Goal: Information Seeking & Learning: Learn about a topic

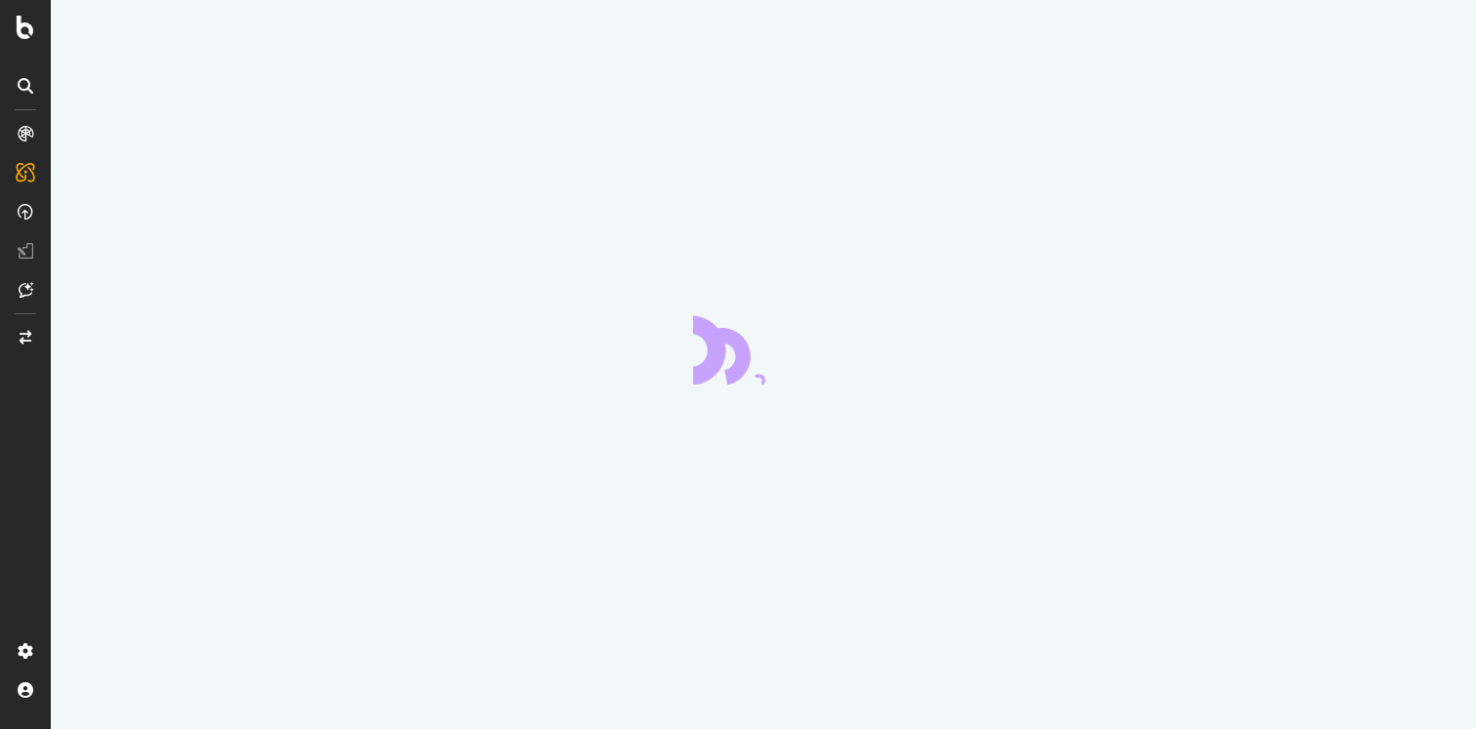
scroll to position [65473, 0]
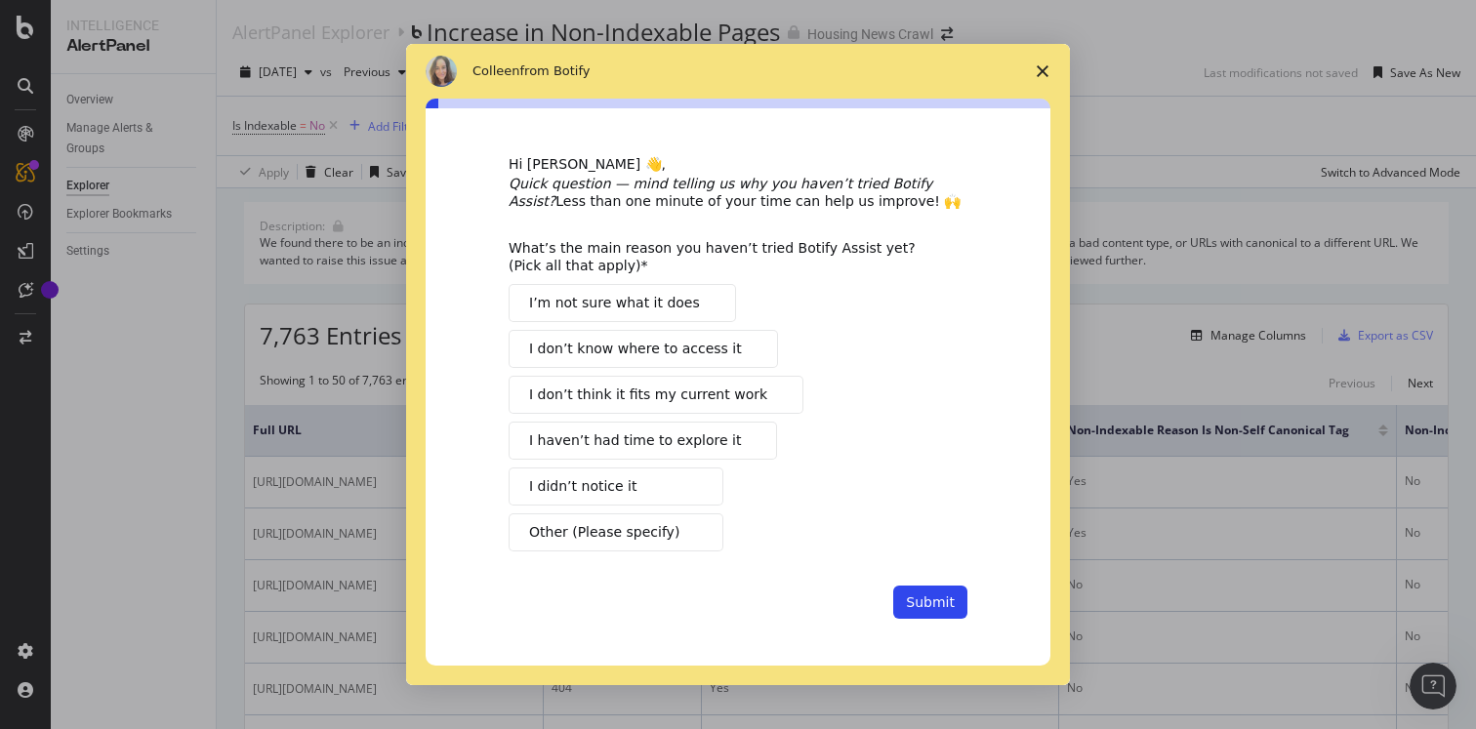
click at [700, 302] on span "Intercom messenger" at bounding box center [708, 304] width 16 height 16
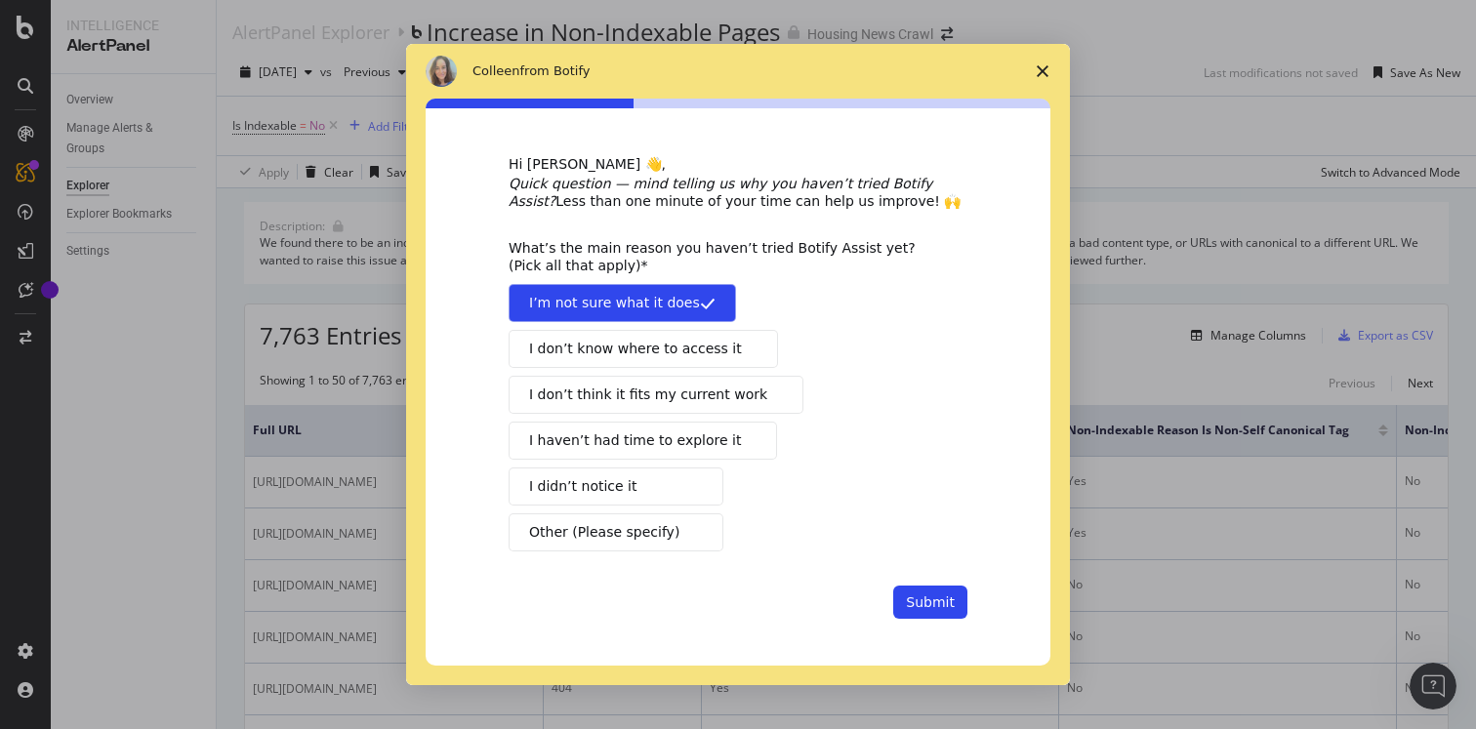
click at [666, 353] on span "I don’t know where to access it" at bounding box center [635, 349] width 213 height 21
click at [656, 437] on span "I haven’t had time to explore it" at bounding box center [635, 441] width 212 height 21
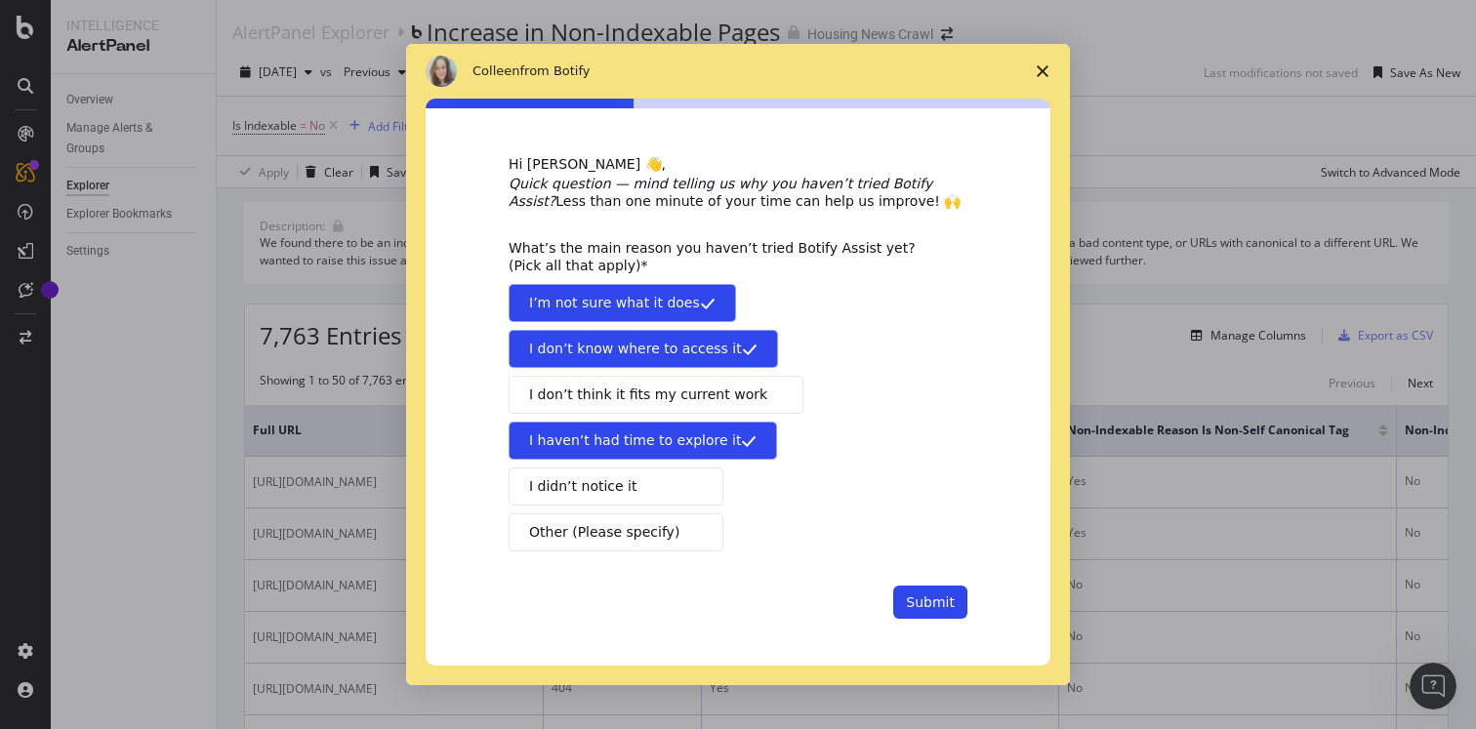
click at [632, 479] on button "I didn’t notice it" at bounding box center [616, 487] width 215 height 38
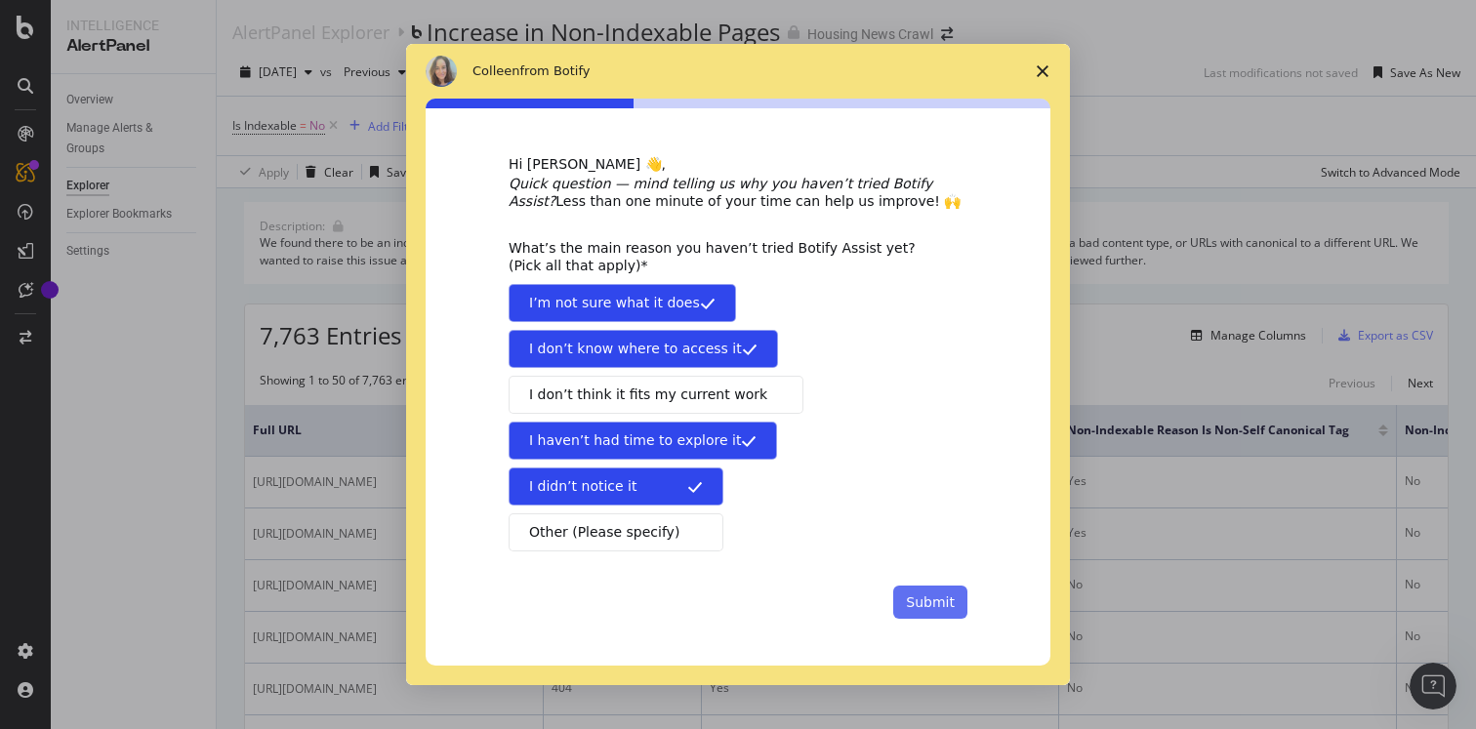
click at [921, 601] on button "Submit" at bounding box center [930, 602] width 74 height 33
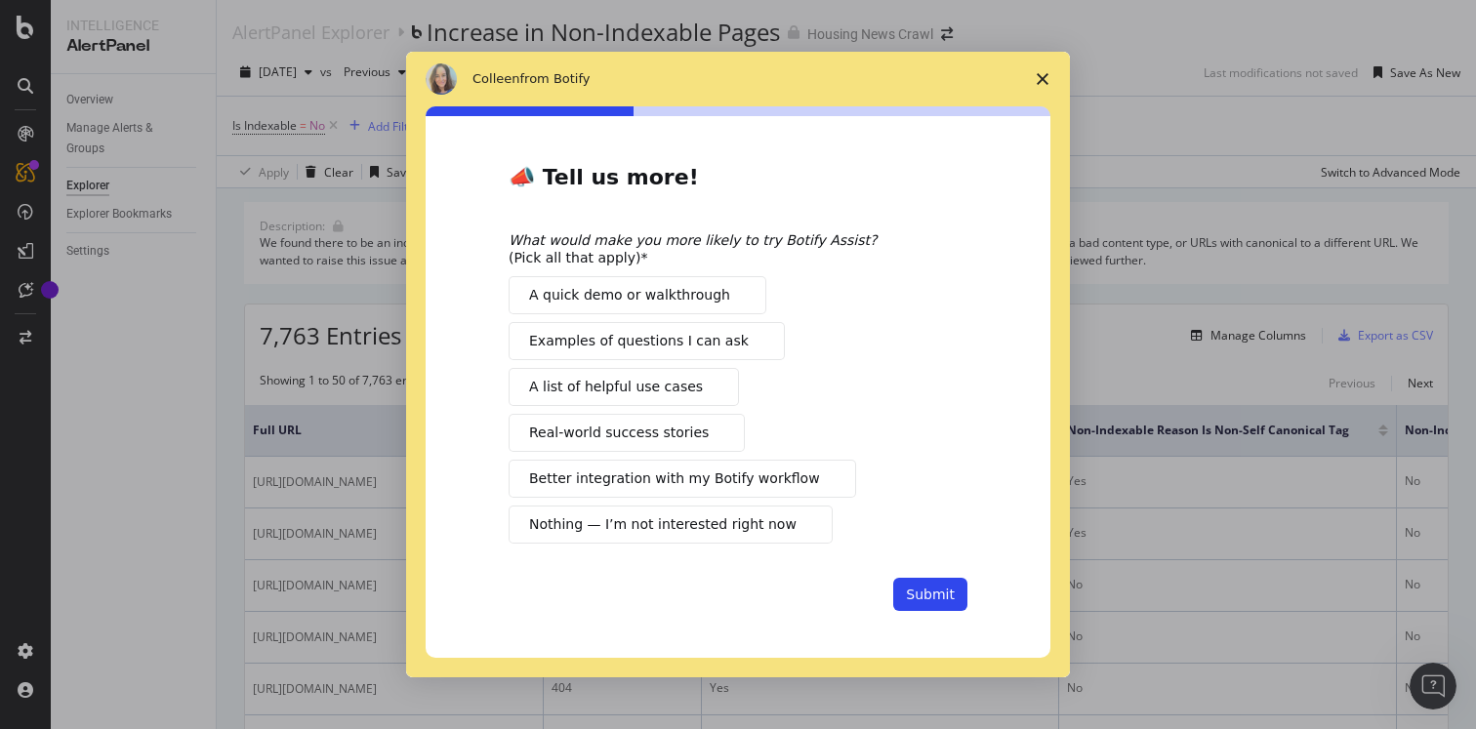
click at [683, 304] on span "A quick demo or walkthrough" at bounding box center [629, 295] width 201 height 21
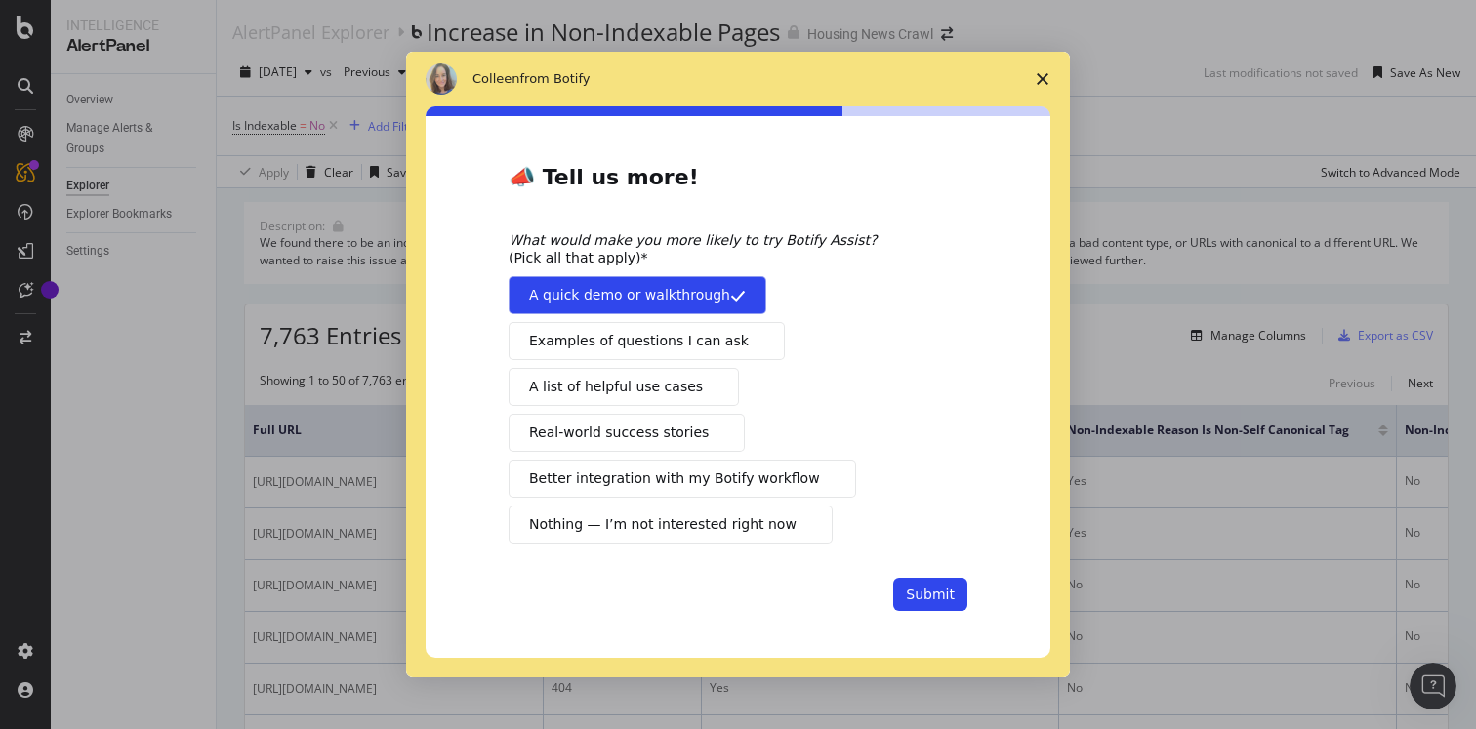
click at [678, 332] on span "Examples of questions I can ask" at bounding box center [639, 341] width 220 height 21
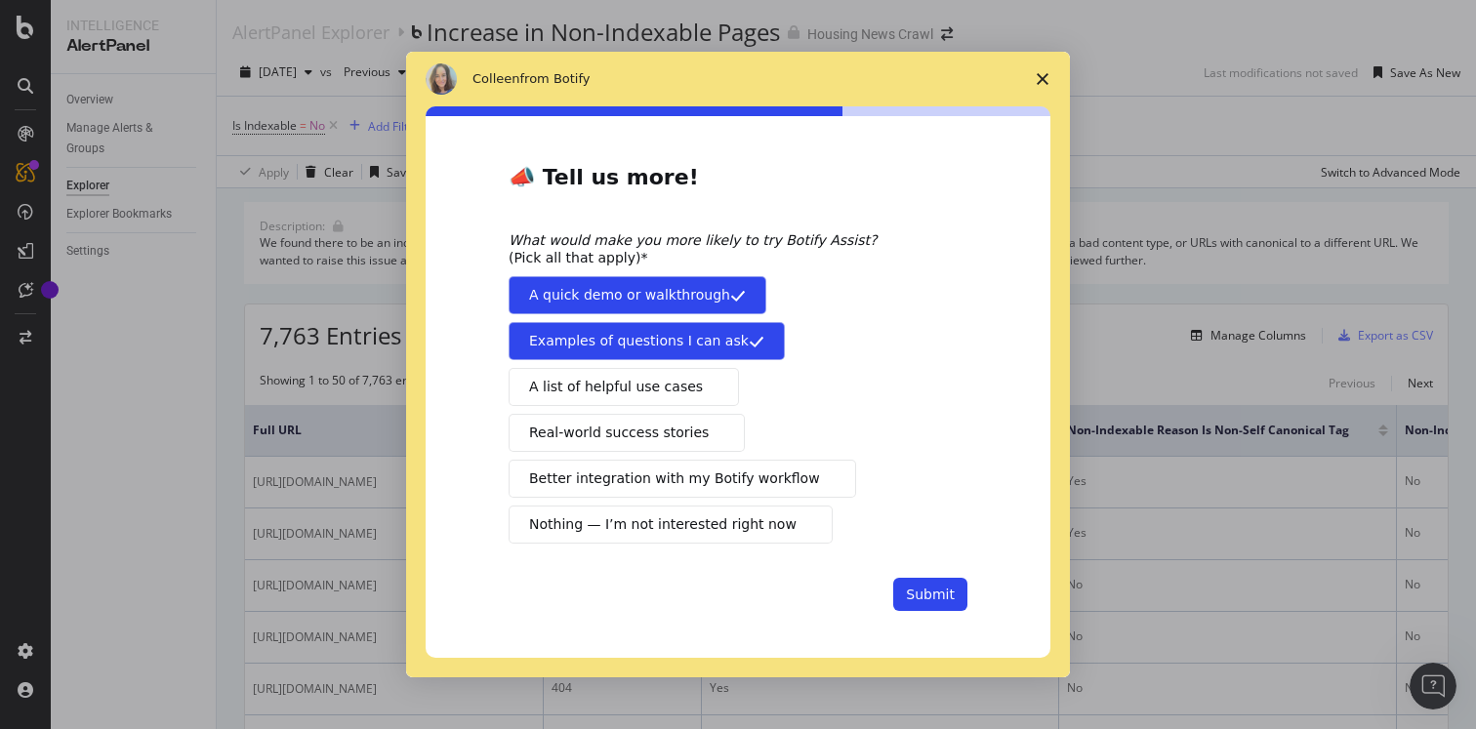
click at [680, 485] on span "Better integration with my Botify workflow" at bounding box center [674, 479] width 291 height 21
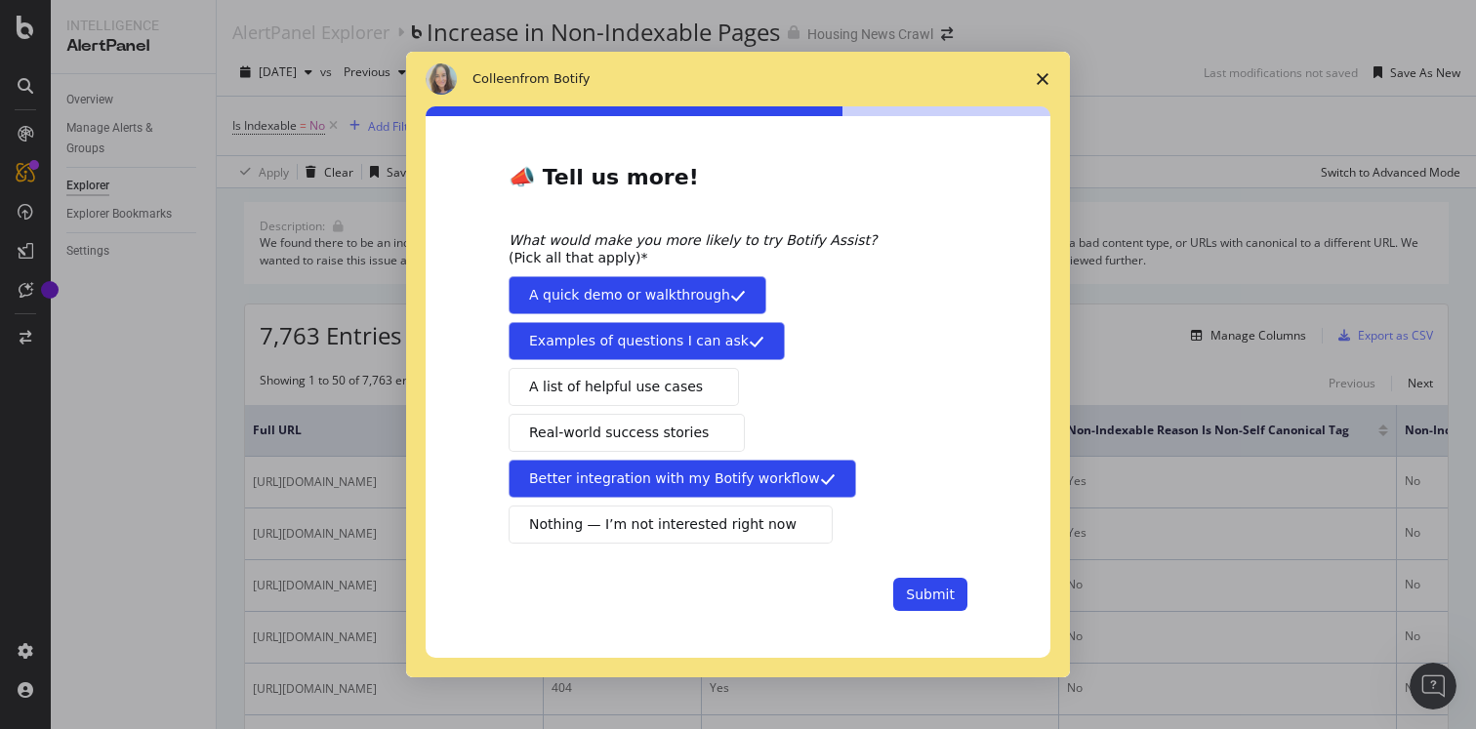
click at [613, 375] on button "A list of helpful use cases" at bounding box center [624, 387] width 230 height 38
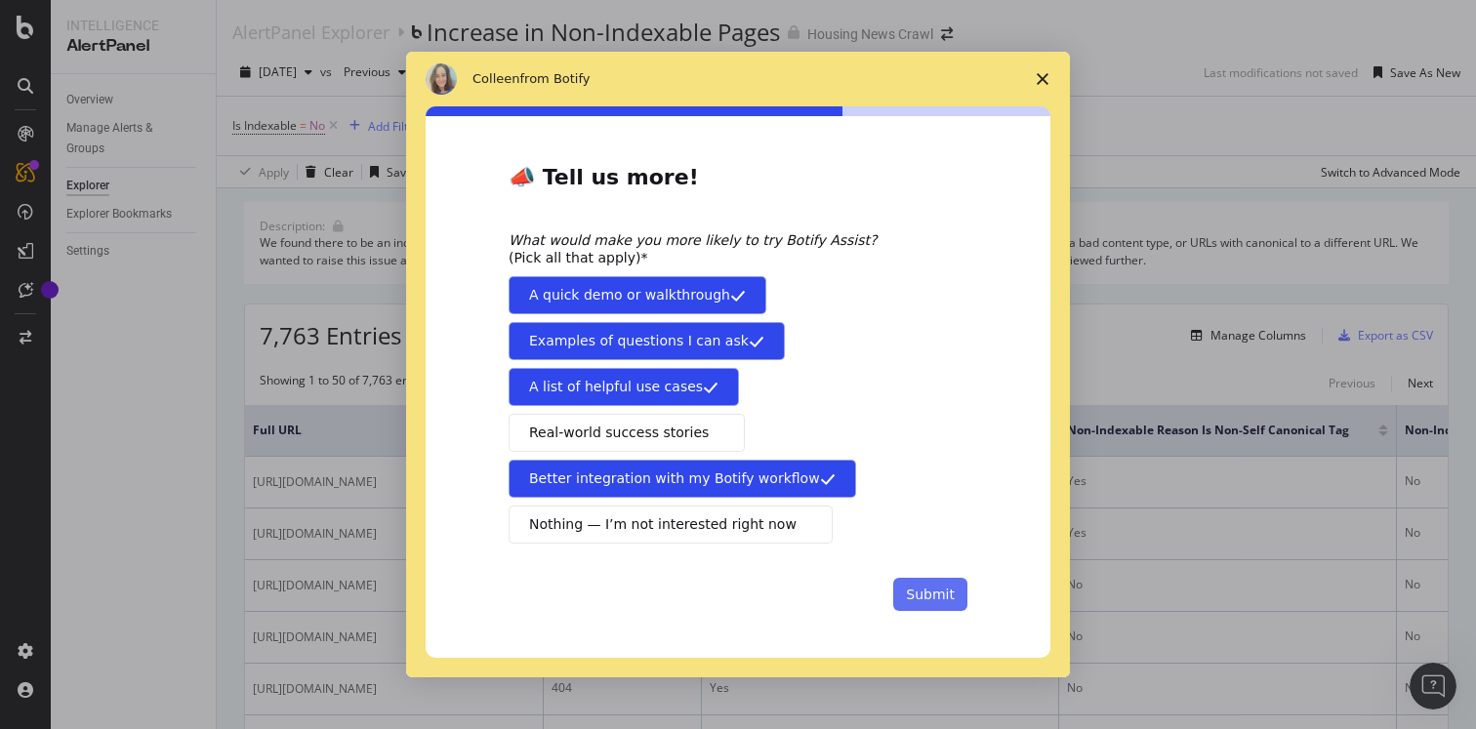
click at [903, 589] on button "Submit" at bounding box center [930, 594] width 74 height 33
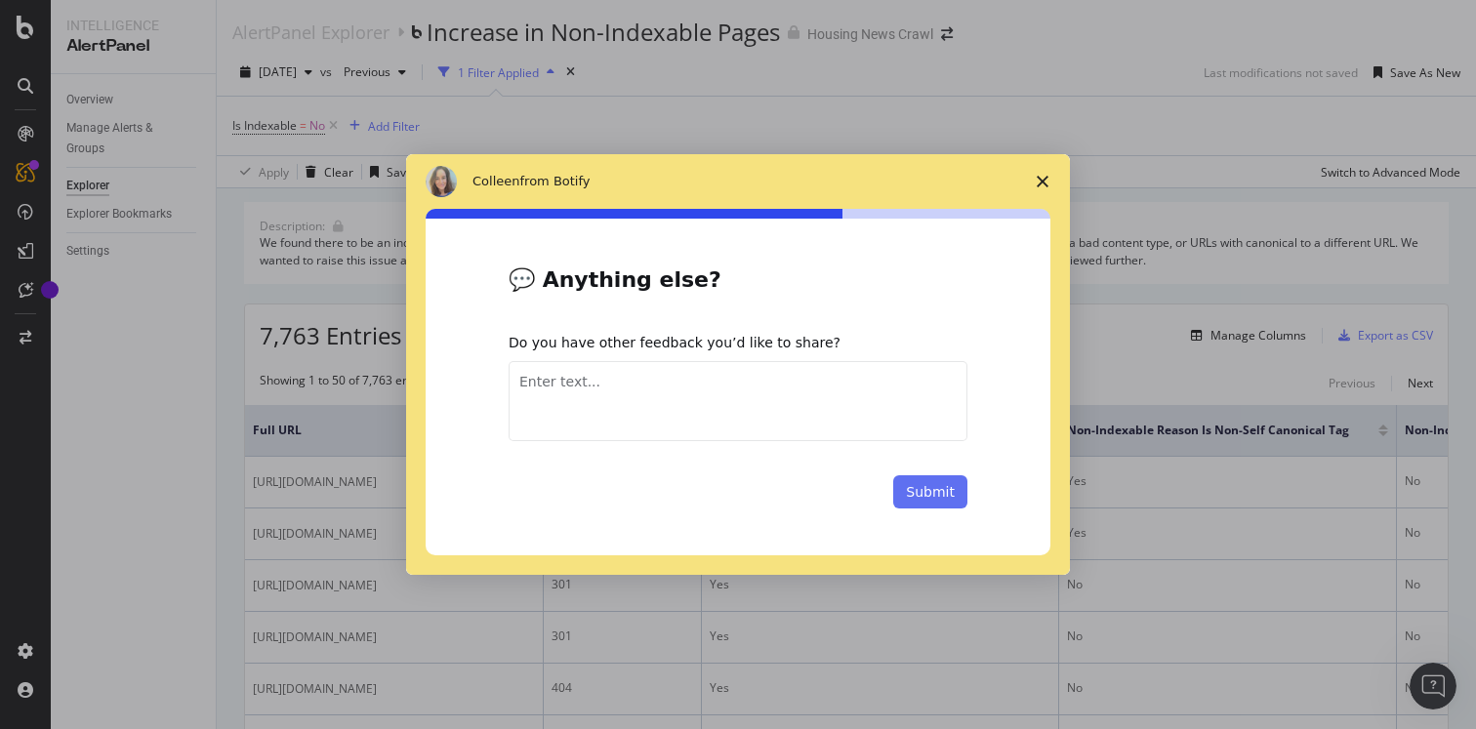
click at [947, 497] on button "Submit" at bounding box center [930, 492] width 74 height 33
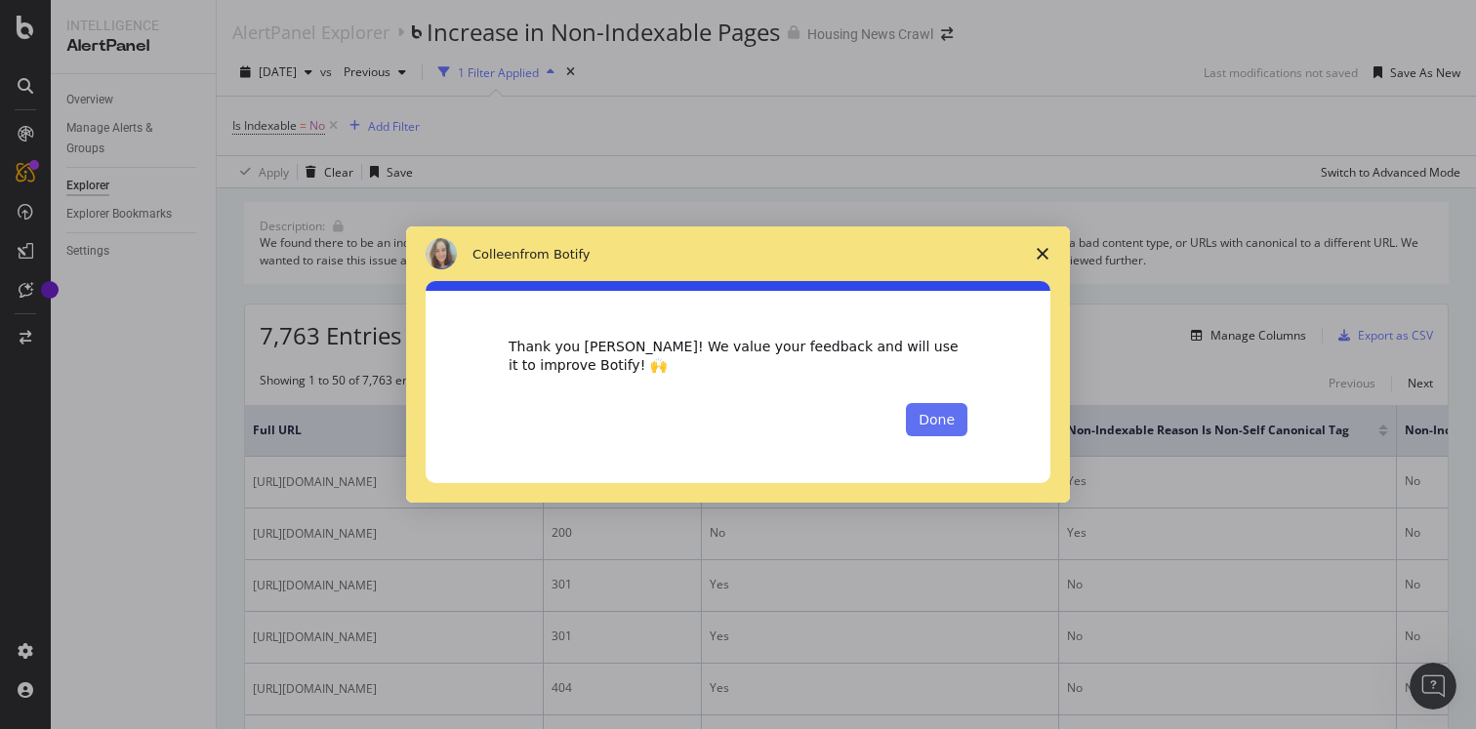
click at [923, 420] on button "Done" at bounding box center [937, 419] width 62 height 33
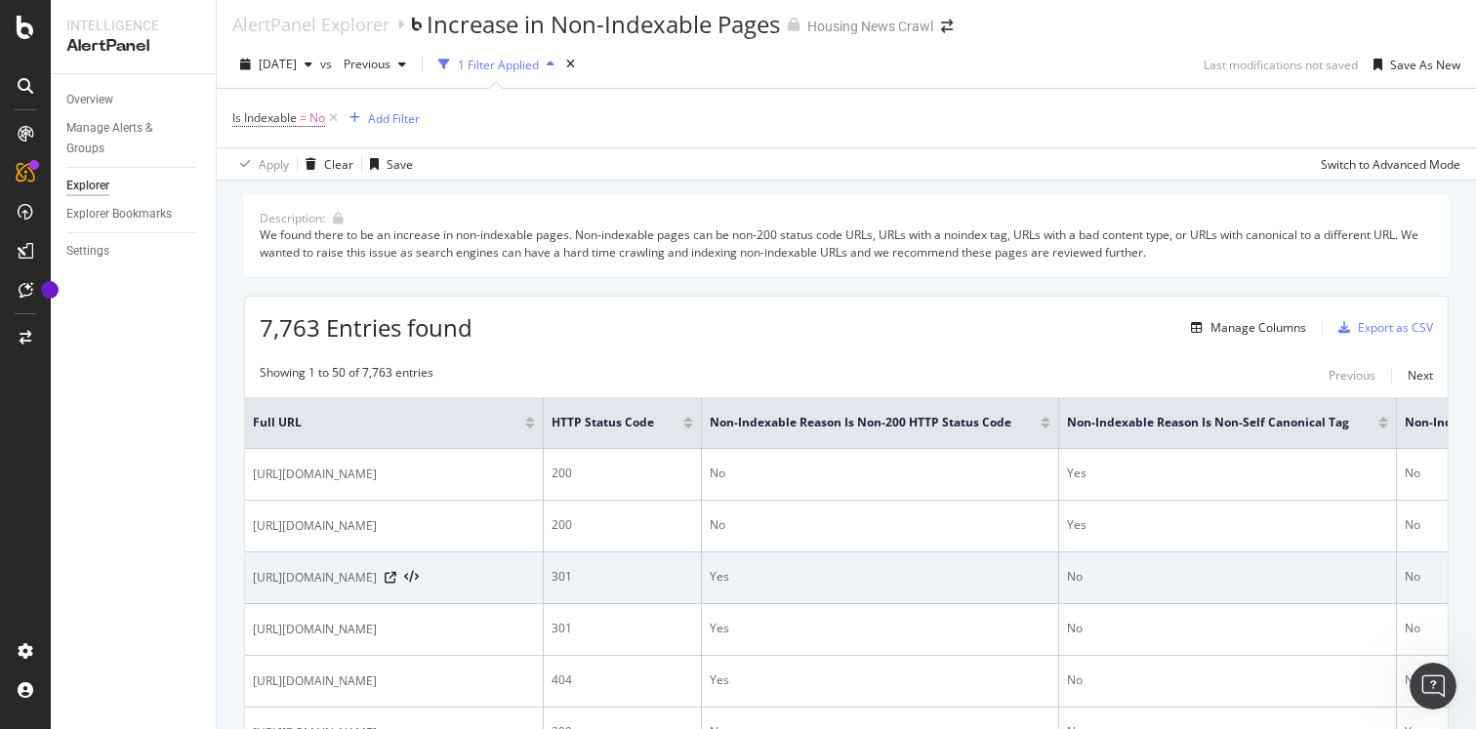
scroll to position [31, 0]
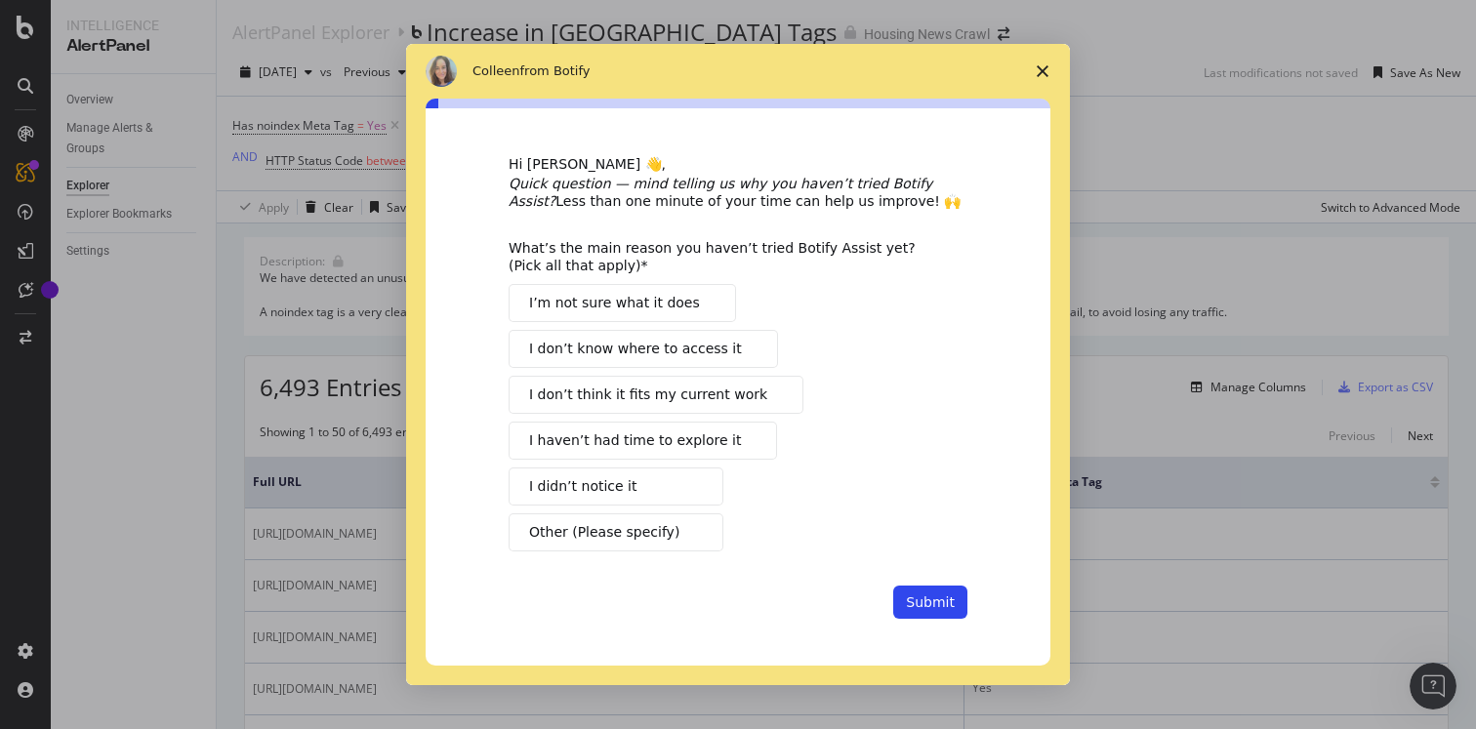
click at [1045, 80] on span "Close survey" at bounding box center [1043, 71] width 55 height 55
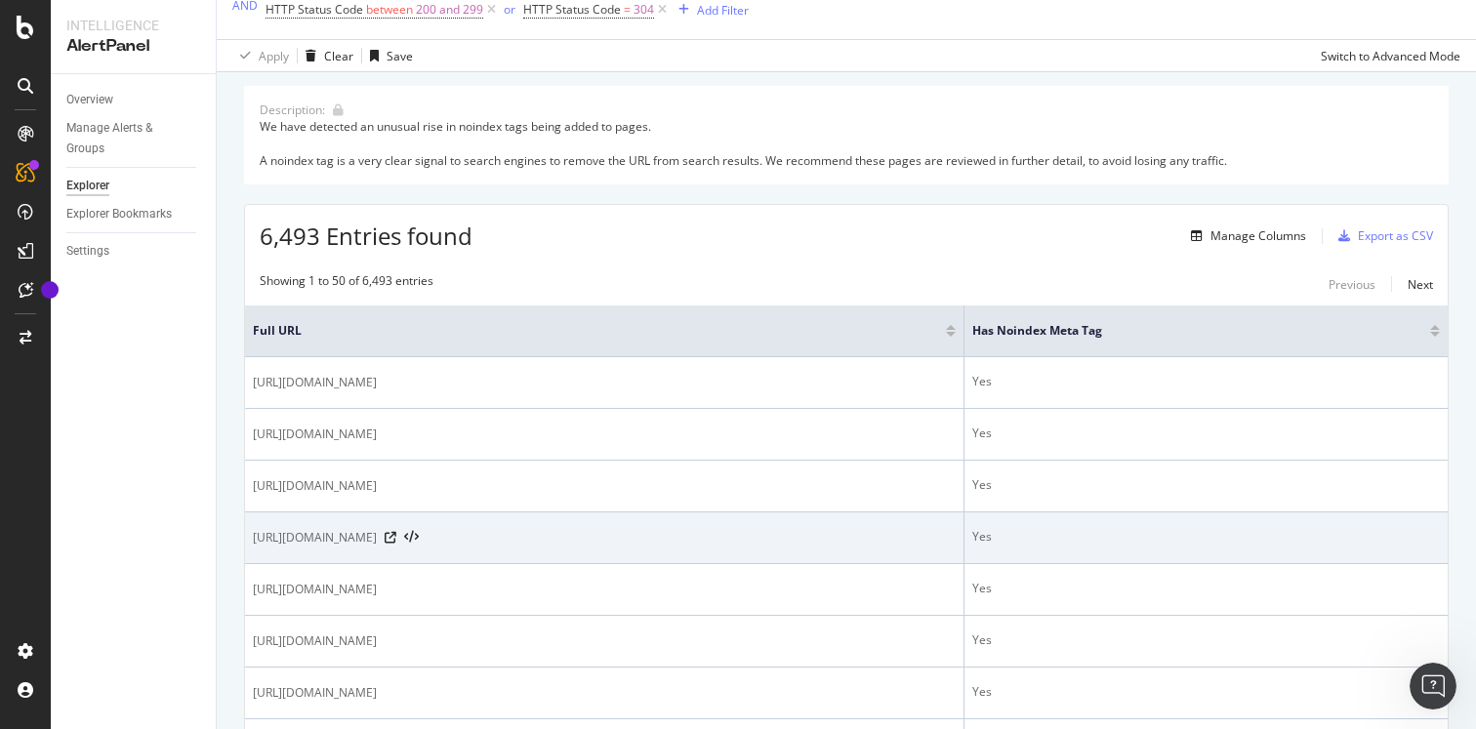
scroll to position [155, 0]
click at [396, 536] on icon at bounding box center [391, 534] width 12 height 12
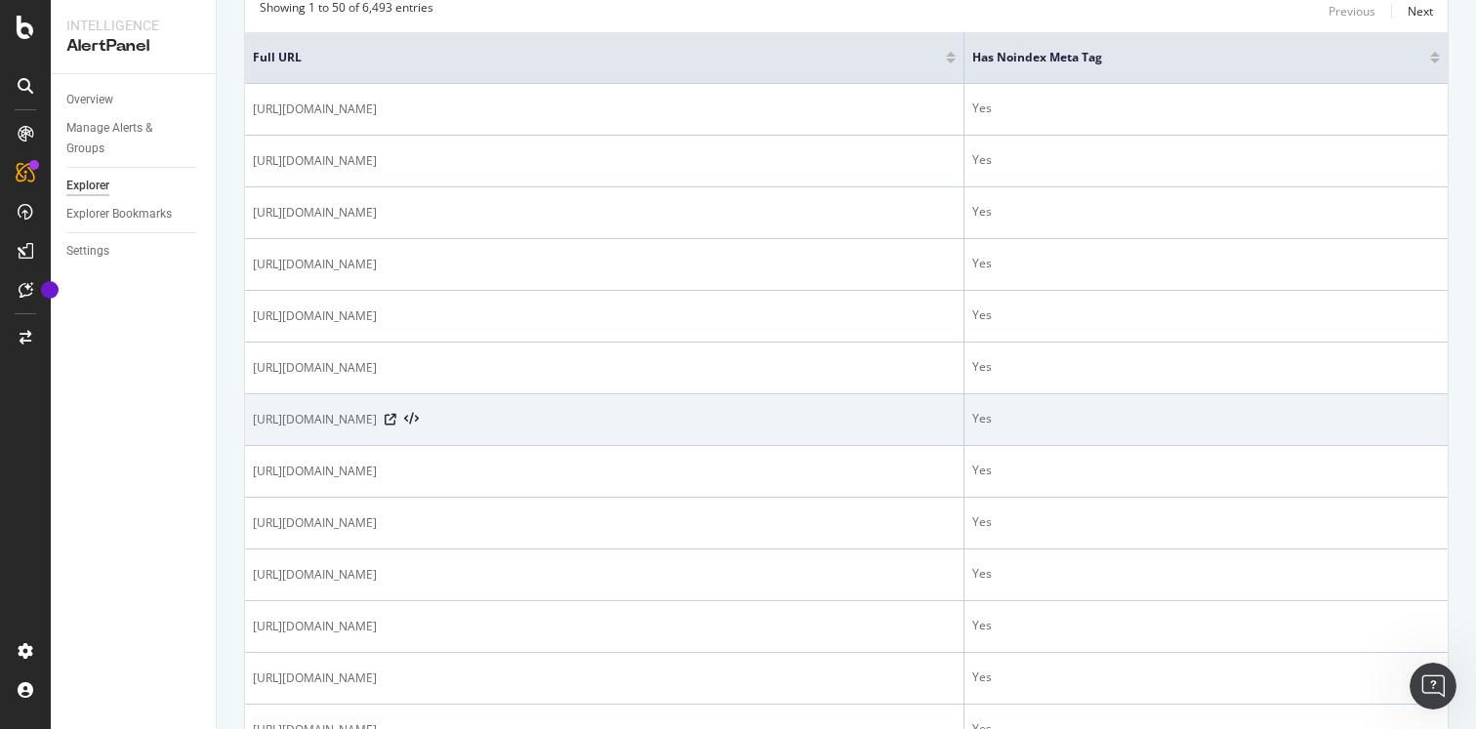
scroll to position [469, 0]
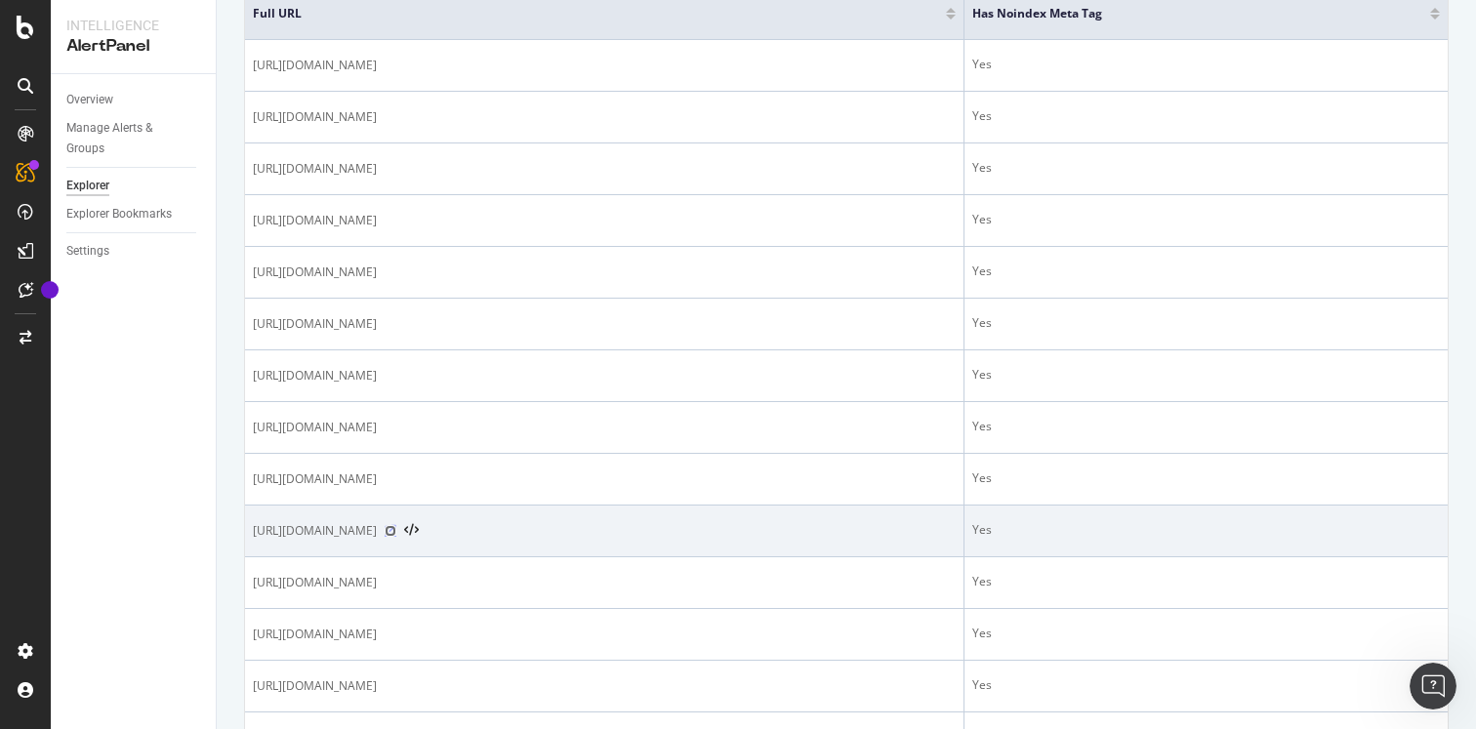
click at [396, 533] on icon at bounding box center [391, 531] width 12 height 12
